Goal: Entertainment & Leisure: Consume media (video, audio)

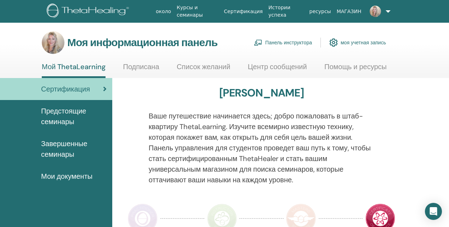
click at [382, 11] on link at bounding box center [377, 11] width 26 height 23
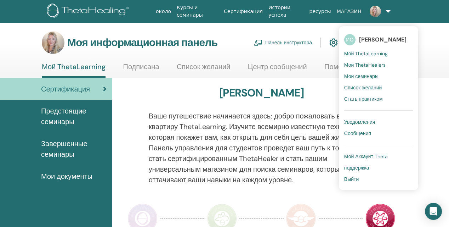
click at [370, 67] on span "Мои ThetaHealers" at bounding box center [365, 65] width 41 height 6
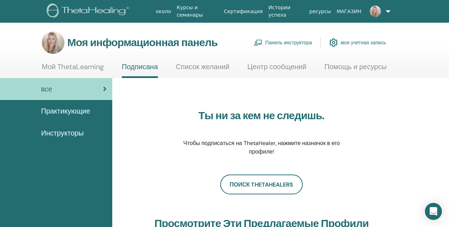
click at [66, 134] on span "Инструкторы" at bounding box center [62, 133] width 43 height 11
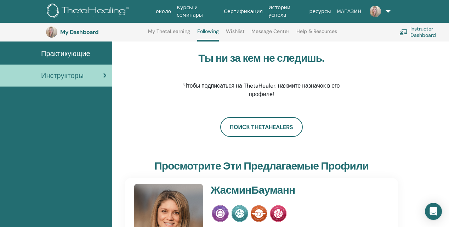
scroll to position [92, 0]
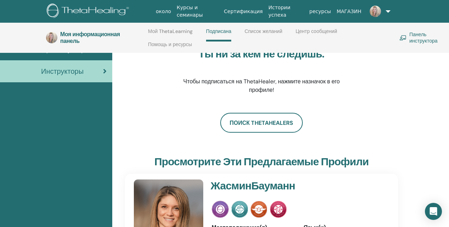
click at [183, 13] on link "Курсы и семинары" at bounding box center [197, 11] width 47 height 21
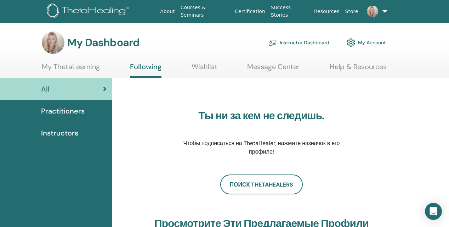
click at [68, 134] on span "Instructors" at bounding box center [59, 133] width 37 height 11
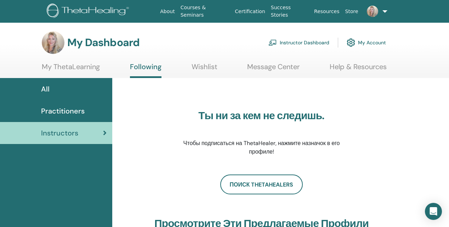
click at [369, 43] on link "My Account" at bounding box center [366, 43] width 39 height 16
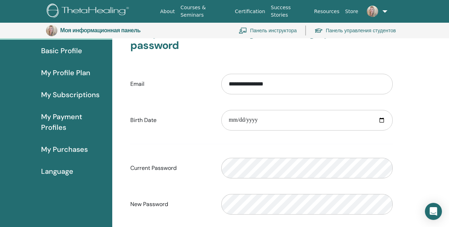
scroll to position [61, 0]
click at [62, 174] on span "Language" at bounding box center [57, 171] width 32 height 11
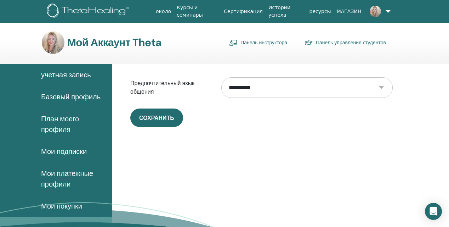
select select "***"
drag, startPoint x: 172, startPoint y: 113, endPoint x: 214, endPoint y: 108, distance: 42.1
click at [172, 113] on button "сохранить" at bounding box center [156, 117] width 53 height 18
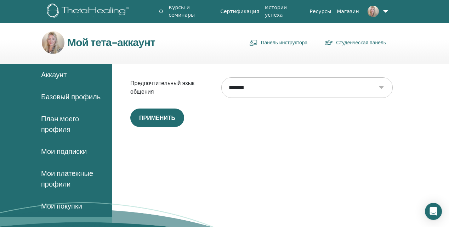
click at [60, 95] on span "Базовый профиль" at bounding box center [71, 96] width 60 height 11
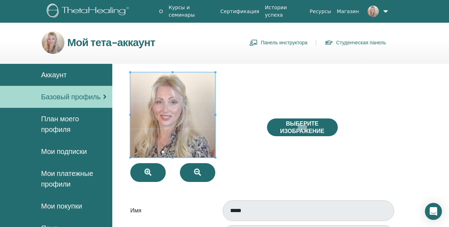
click at [69, 125] on span "План моего профиля" at bounding box center [74, 123] width 66 height 21
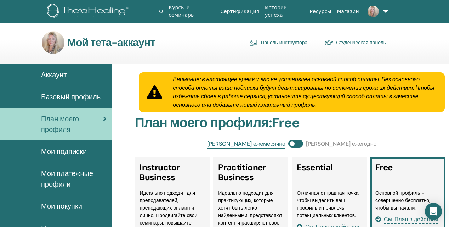
click at [289, 41] on link "Панель инструктора" at bounding box center [279, 42] width 58 height 11
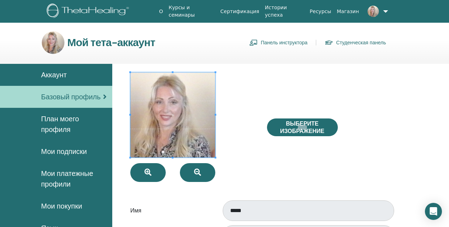
click at [275, 44] on link "Панель инструктора" at bounding box center [279, 42] width 58 height 11
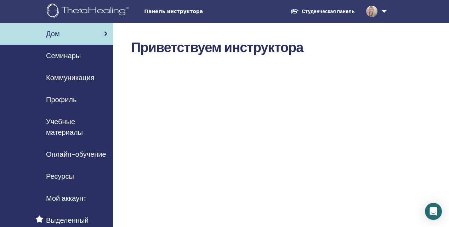
click at [82, 155] on span "Онлайн-обучение" at bounding box center [76, 154] width 60 height 11
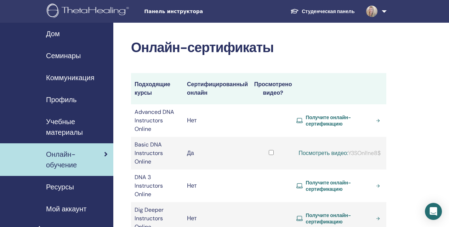
click at [293, 114] on td at bounding box center [271, 120] width 43 height 33
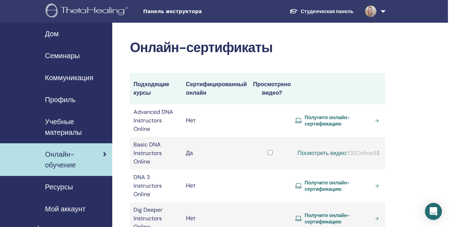
scroll to position [0, 1]
click at [347, 149] on link "Посмотреть видео:" at bounding box center [323, 152] width 50 height 7
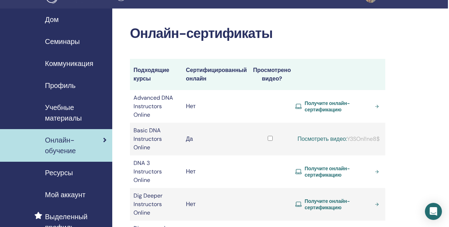
scroll to position [0, 1]
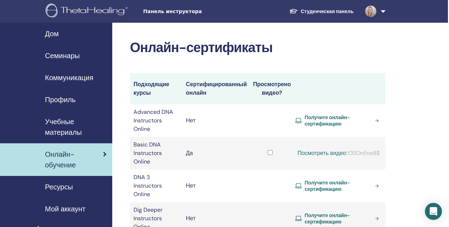
click at [65, 209] on span "Мой аккаунт" at bounding box center [65, 208] width 40 height 11
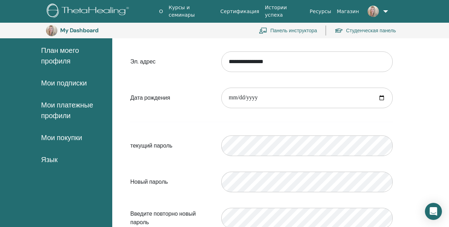
scroll to position [83, 0]
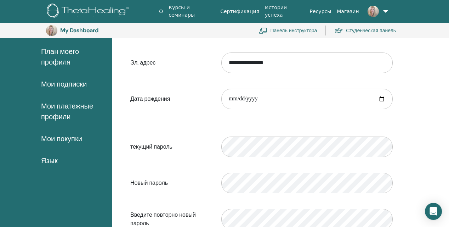
click at [383, 11] on link at bounding box center [376, 11] width 28 height 23
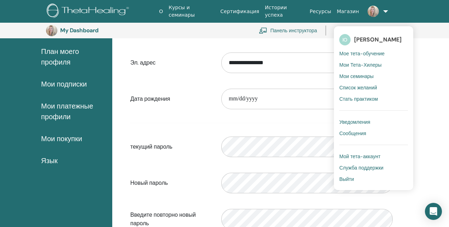
click at [347, 180] on span "Выйти" at bounding box center [347, 179] width 15 height 6
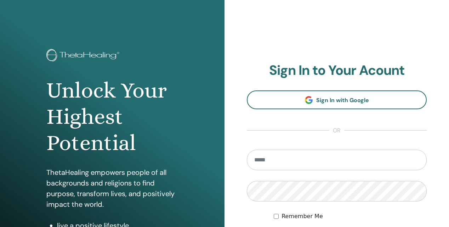
scroll to position [83, 0]
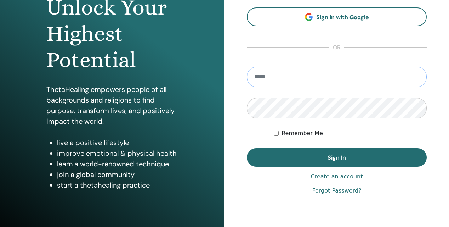
type input "**********"
click at [361, 131] on div "Remember Me" at bounding box center [350, 133] width 153 height 9
click at [242, 107] on div "**********" at bounding box center [337, 87] width 225 height 340
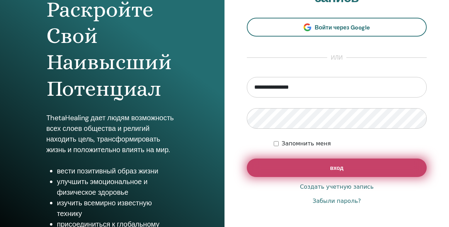
scroll to position [83, 0]
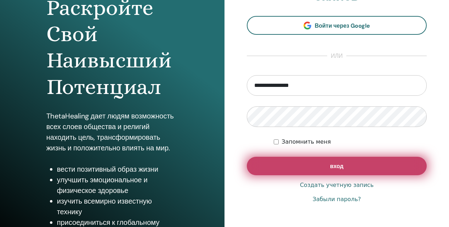
click at [352, 169] on button "вход" at bounding box center [337, 166] width 180 height 18
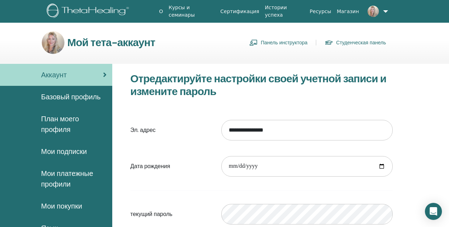
click at [292, 44] on link "Панель инструктора" at bounding box center [279, 42] width 58 height 11
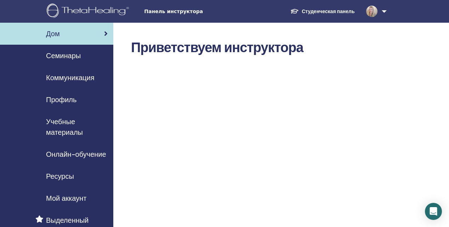
click at [70, 156] on span "Онлайн-обучение" at bounding box center [76, 154] width 60 height 11
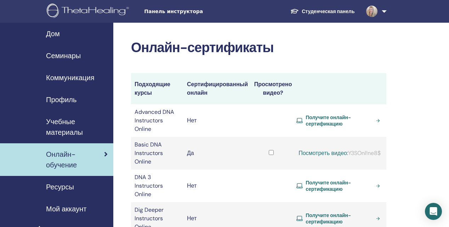
scroll to position [0, 1]
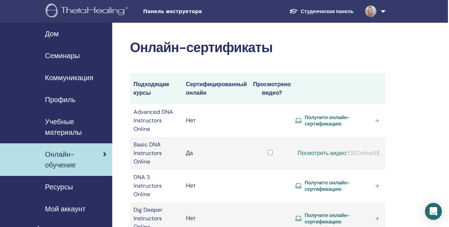
click at [347, 149] on link "Посмотреть видео:" at bounding box center [323, 152] width 50 height 7
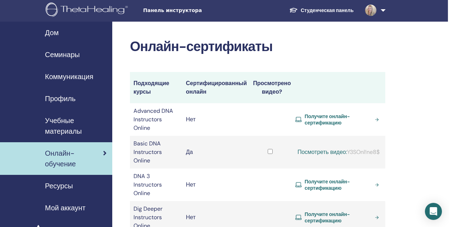
scroll to position [1, 1]
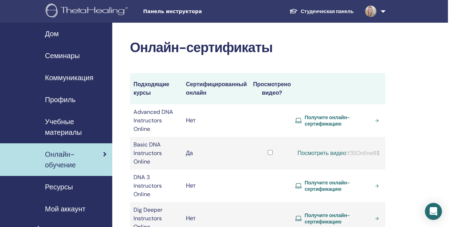
scroll to position [0, 1]
click at [347, 149] on link "Посмотреть видео:" at bounding box center [323, 152] width 50 height 7
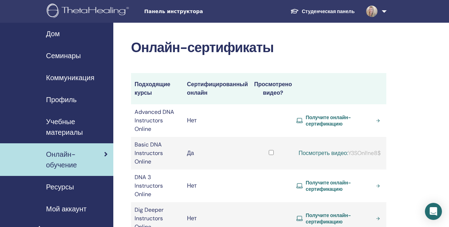
drag, startPoint x: 376, startPoint y: 147, endPoint x: 354, endPoint y: 118, distance: 35.9
click at [337, 149] on div "Посмотреть видео: Y3SOnl!ne8$" at bounding box center [340, 153] width 86 height 9
copy div "Y3SOnl!ne8$"
click at [348, 149] on link "Посмотреть видео:" at bounding box center [324, 152] width 50 height 7
